Goal: Transaction & Acquisition: Purchase product/service

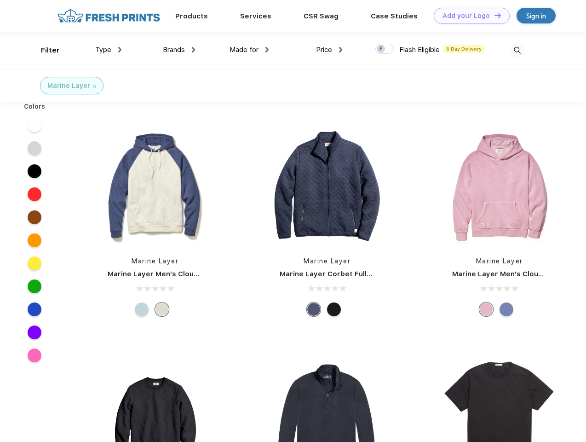
click at [469, 16] on link "Add your Logo Design Tool" at bounding box center [472, 16] width 76 height 16
click at [0, 0] on div "Design Tool" at bounding box center [0, 0] width 0 height 0
click at [494, 15] on link "Add your Logo Design Tool" at bounding box center [472, 16] width 76 height 16
click at [44, 50] on div "Filter" at bounding box center [50, 50] width 19 height 11
click at [109, 50] on span "Type" at bounding box center [103, 50] width 16 height 8
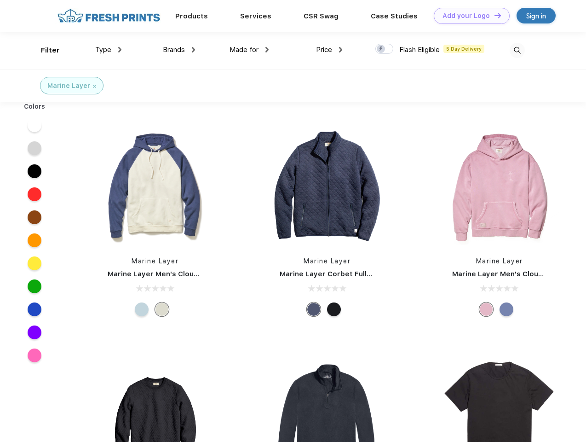
click at [179, 50] on span "Brands" at bounding box center [174, 50] width 22 height 8
click at [249, 50] on span "Made for" at bounding box center [244, 50] width 29 height 8
click at [330, 50] on span "Price" at bounding box center [324, 50] width 16 height 8
click at [385, 49] on div at bounding box center [385, 49] width 18 height 10
click at [382, 49] on input "checkbox" at bounding box center [379, 46] width 6 height 6
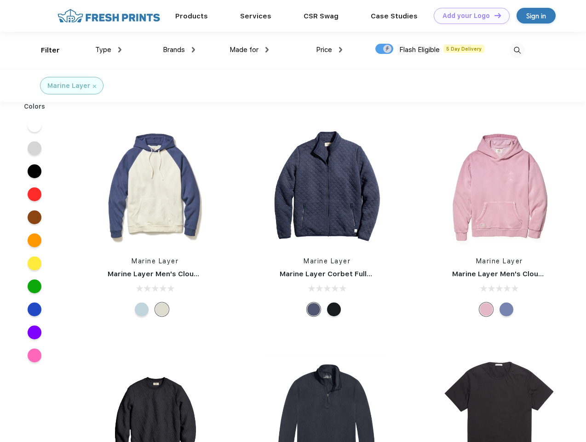
click at [517, 50] on img at bounding box center [517, 50] width 15 height 15
